Goal: Information Seeking & Learning: Learn about a topic

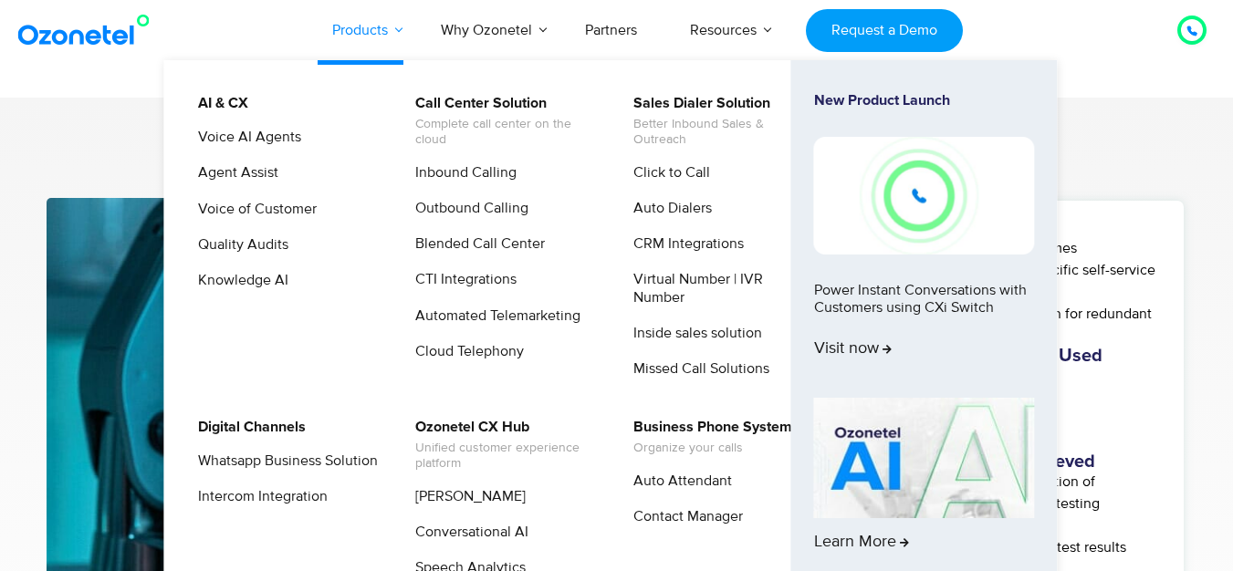
click at [387, 35] on link "Products" at bounding box center [360, 30] width 109 height 60
click at [276, 140] on link "Voice AI Agents" at bounding box center [245, 137] width 118 height 23
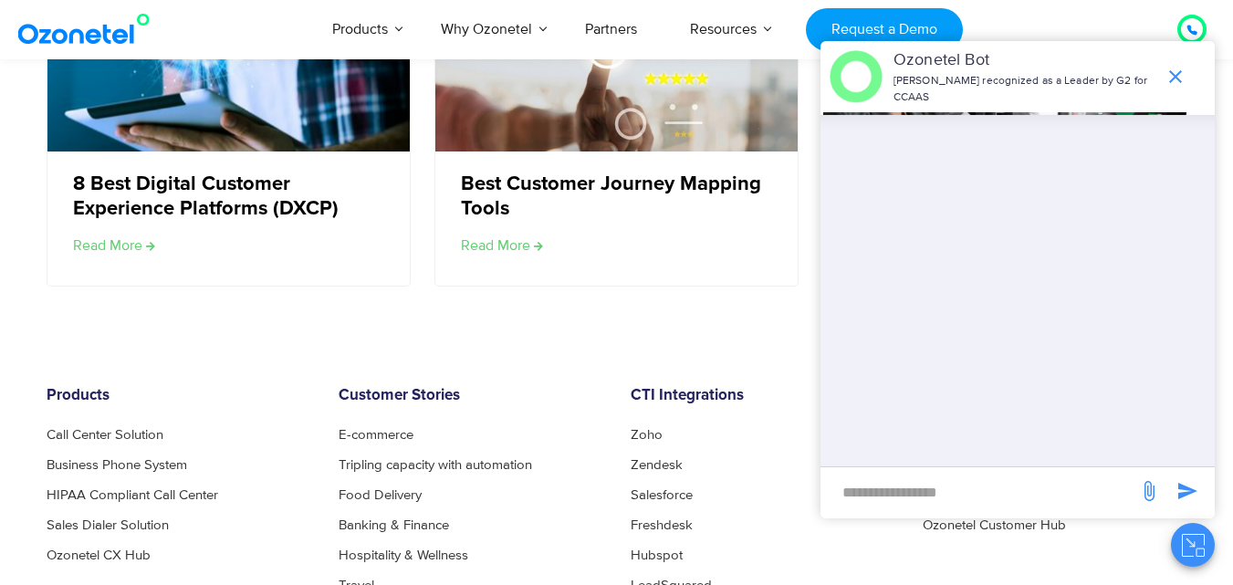
scroll to position [3559, 0]
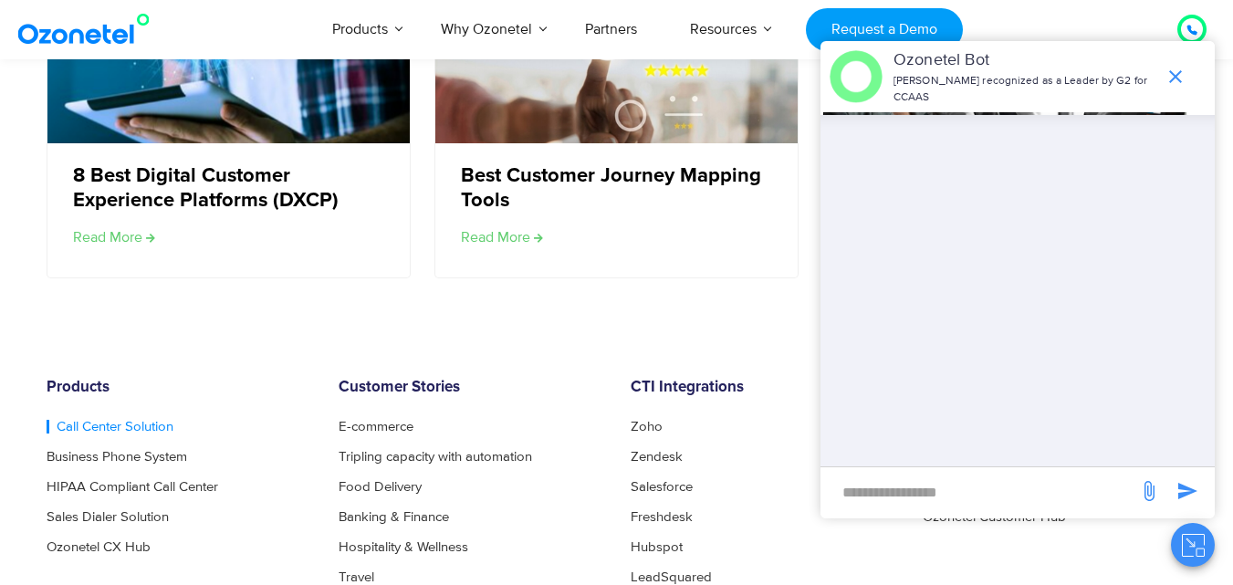
click at [110, 424] on link "Call Center Solution" at bounding box center [110, 427] width 127 height 14
